Goal: Go to known website: Access a specific website the user already knows

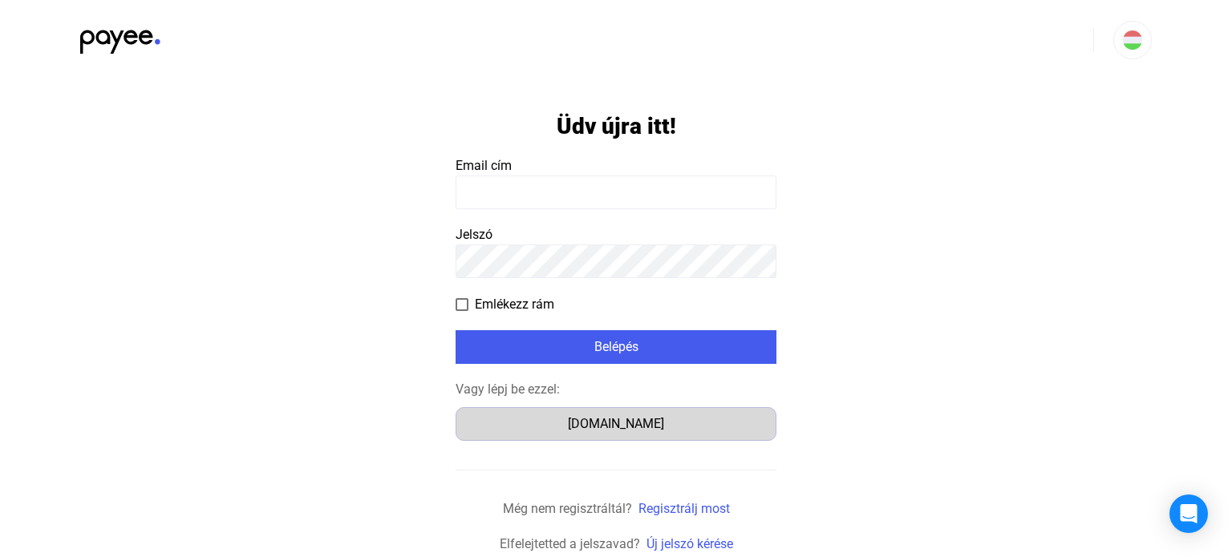
click at [638, 431] on div "[DOMAIN_NAME]" at bounding box center [616, 424] width 310 height 19
